Goal: Task Accomplishment & Management: Use online tool/utility

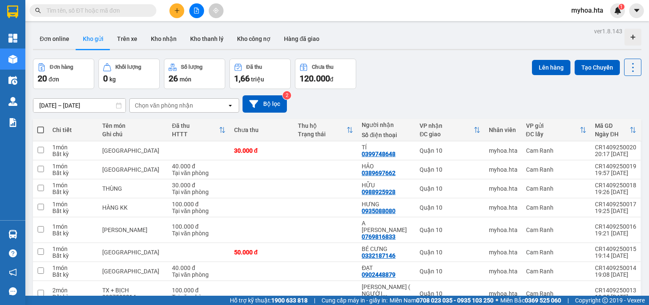
click at [196, 11] on icon "file-add" at bounding box center [196, 11] width 5 height 6
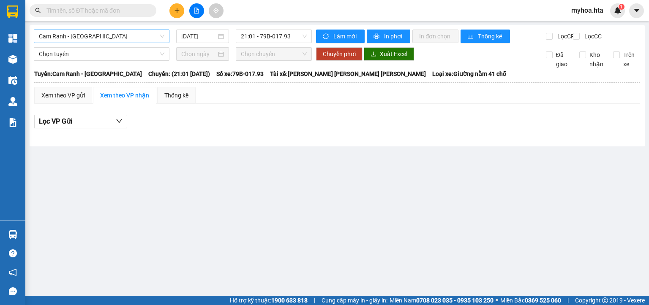
click at [143, 36] on span "Cam Ranh - [GEOGRAPHIC_DATA]" at bounding box center [101, 36] width 125 height 13
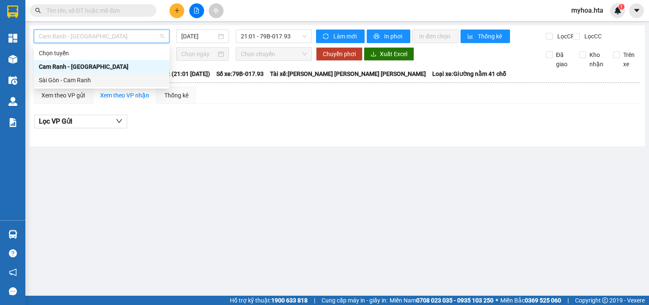
click at [139, 76] on div "Sài Gòn - Cam Ranh" at bounding box center [101, 80] width 125 height 9
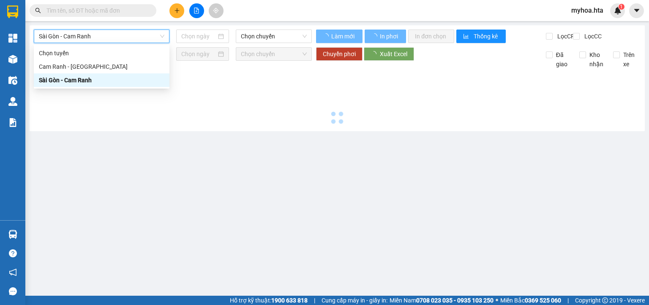
type input "[DATE]"
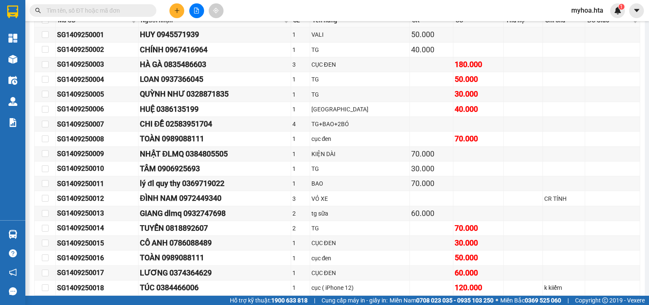
scroll to position [219, 0]
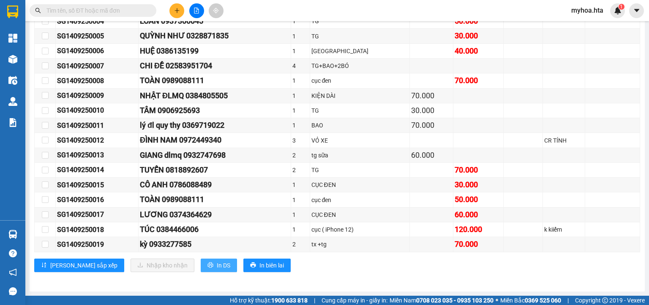
click at [217, 263] on span "In DS" at bounding box center [224, 265] width 14 height 9
